Goal: Information Seeking & Learning: Learn about a topic

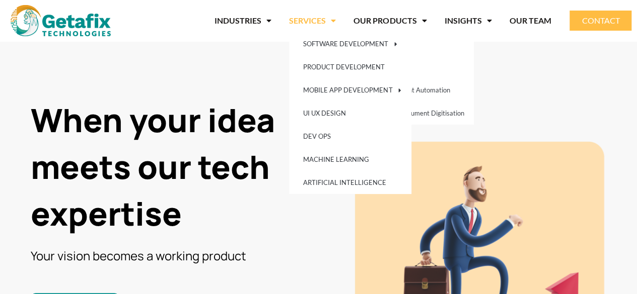
click at [302, 24] on link "SERVICES" at bounding box center [312, 20] width 47 height 23
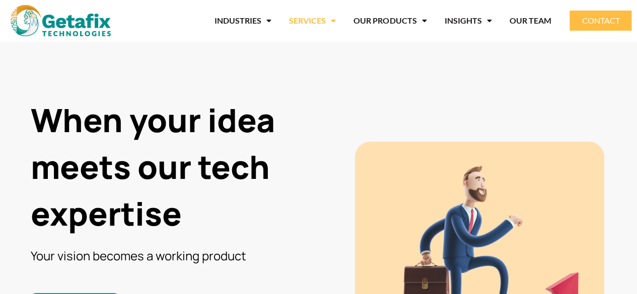
click at [303, 24] on link "SERVICES" at bounding box center [312, 20] width 47 height 23
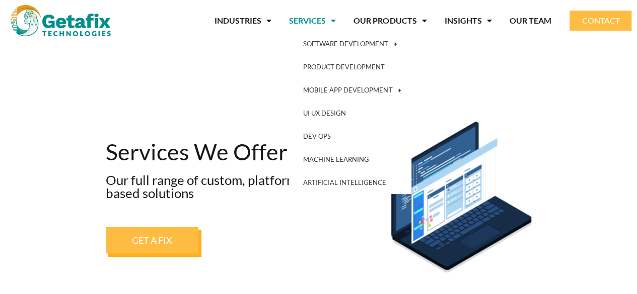
click at [335, 21] on span "Menu" at bounding box center [331, 21] width 10 height 18
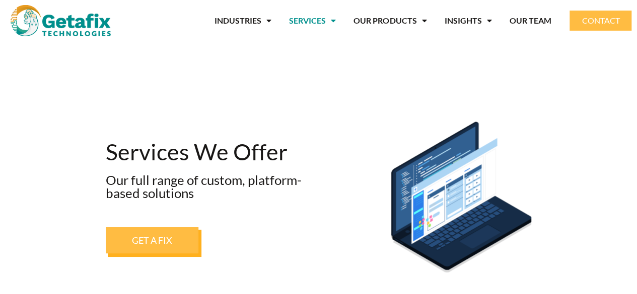
click at [335, 21] on span "Menu" at bounding box center [331, 21] width 10 height 18
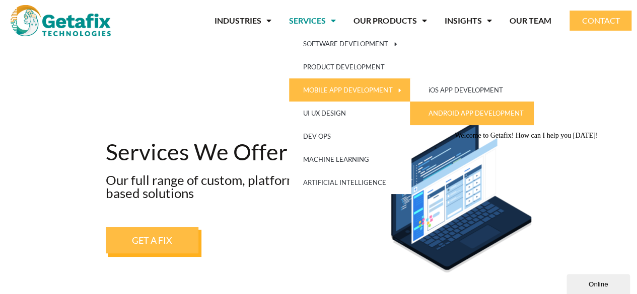
click at [468, 110] on link "ANDROID APP DEVELOPMENT" at bounding box center [471, 113] width 123 height 23
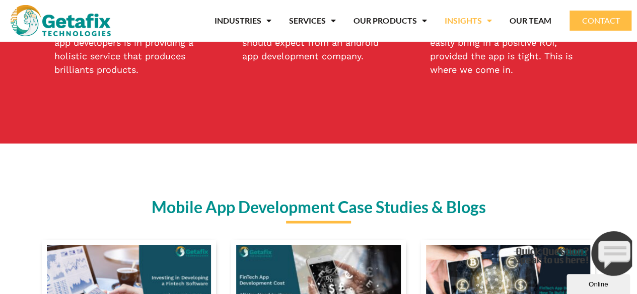
scroll to position [819, 0]
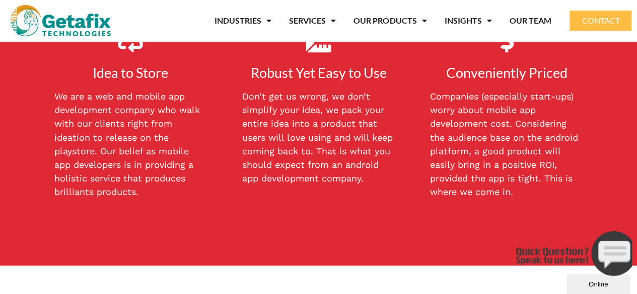
click at [612, 19] on span "CONTACT" at bounding box center [600, 21] width 38 height 8
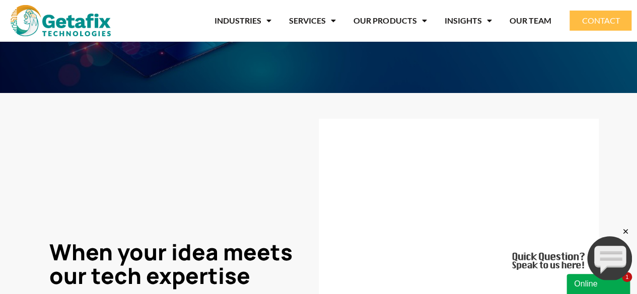
scroll to position [99, 0]
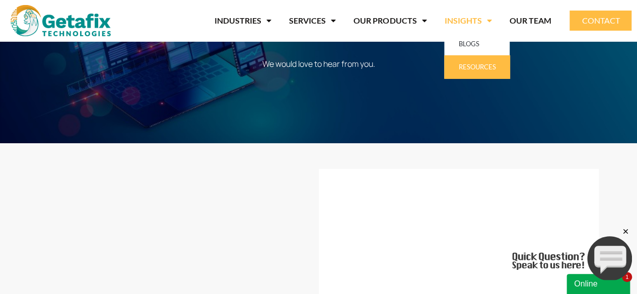
click at [469, 66] on link "RESOURCES" at bounding box center [476, 66] width 65 height 23
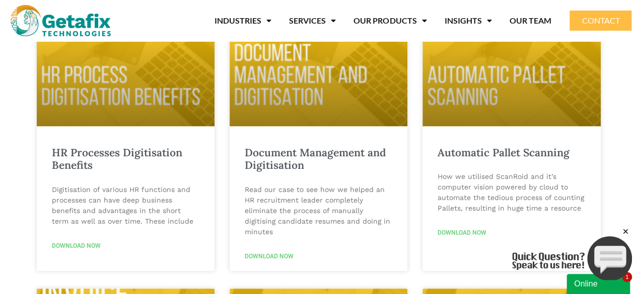
scroll to position [72, 0]
